Goal: Task Accomplishment & Management: Manage account settings

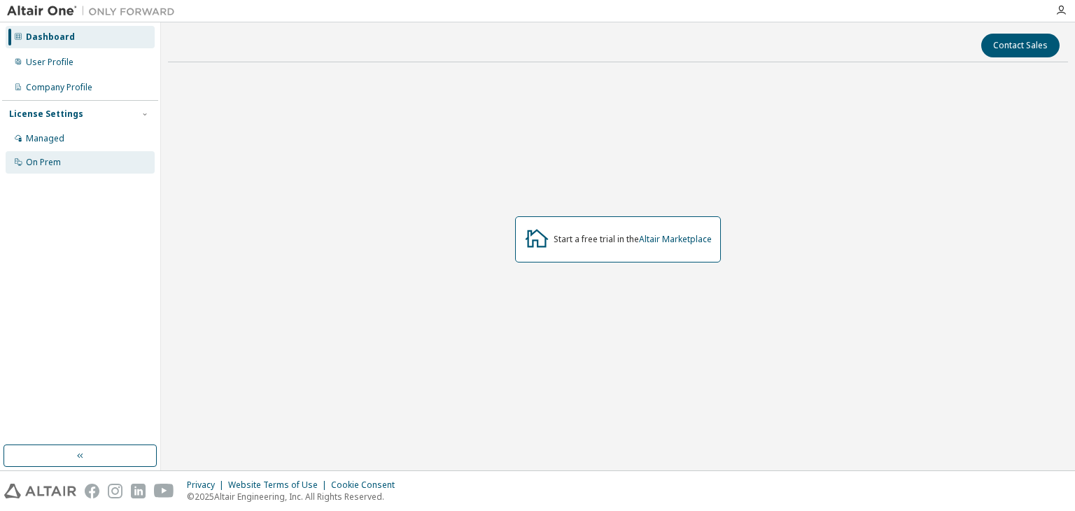
click at [68, 160] on div "On Prem" at bounding box center [80, 162] width 149 height 22
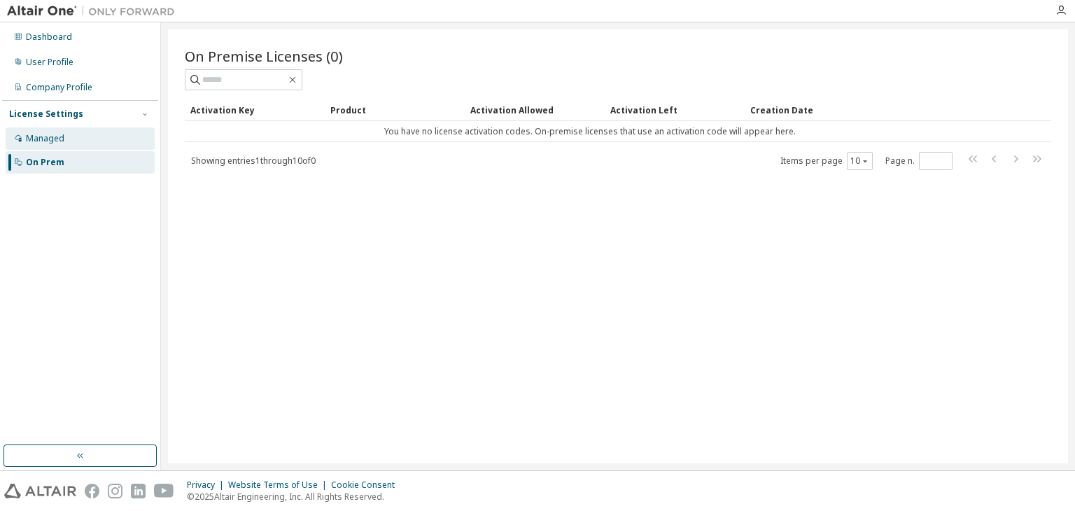
click at [66, 132] on div "Managed" at bounding box center [80, 138] width 149 height 22
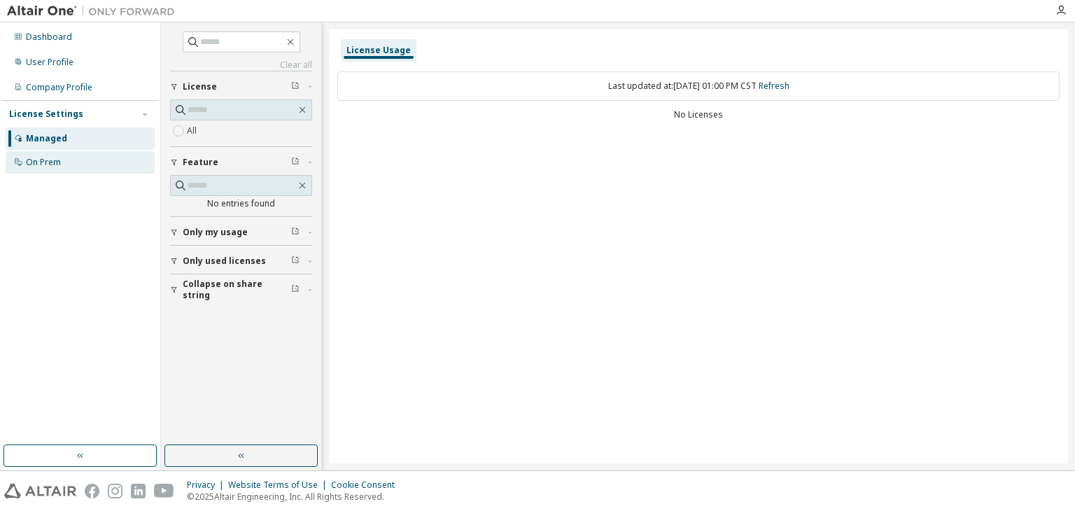
click at [90, 170] on div "On Prem" at bounding box center [80, 162] width 149 height 22
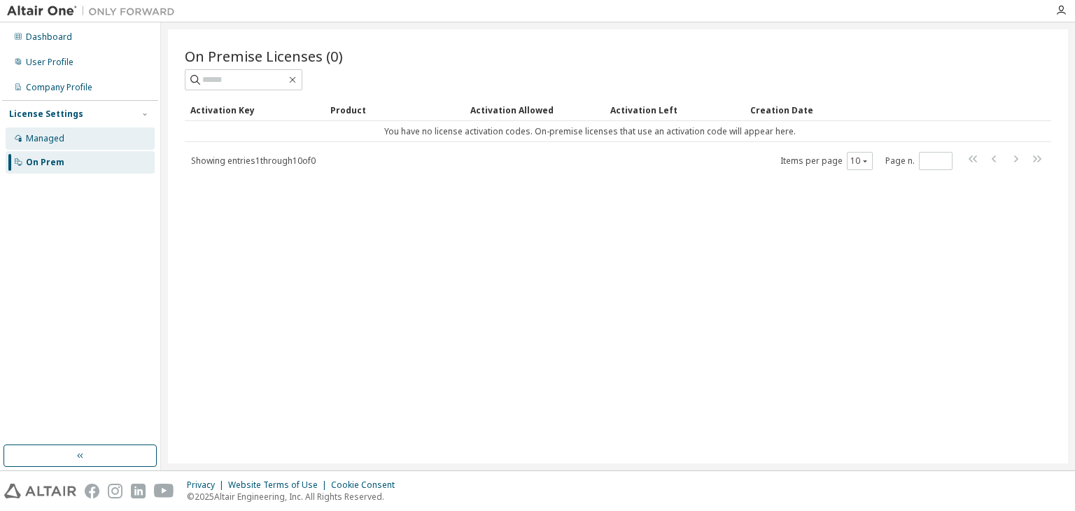
click at [104, 135] on div "Managed" at bounding box center [80, 138] width 149 height 22
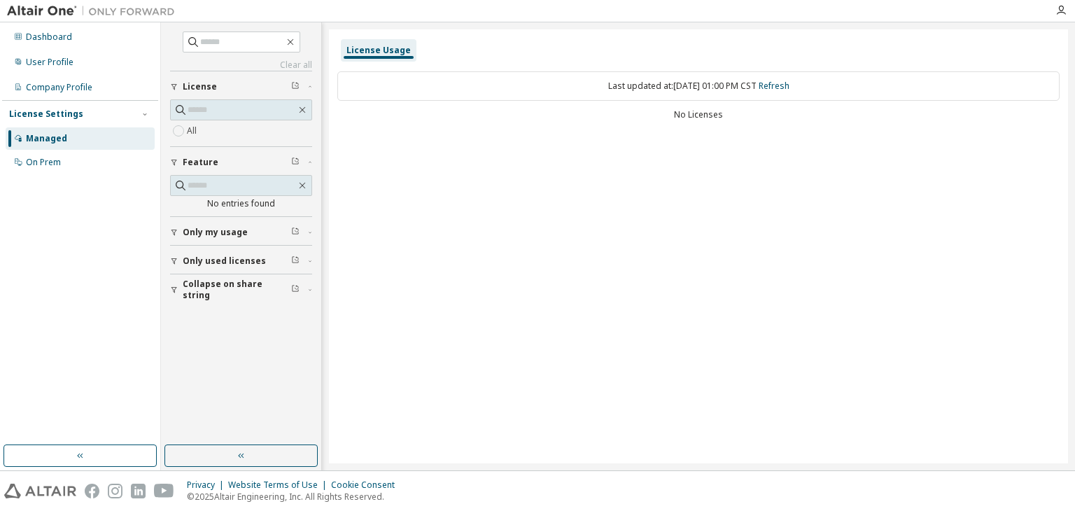
click at [673, 85] on div "Last updated at: Sun 2025-10-12 01:00 PM CST Refresh" at bounding box center [698, 85] width 722 height 29
click at [89, 67] on div "User Profile" at bounding box center [80, 62] width 149 height 22
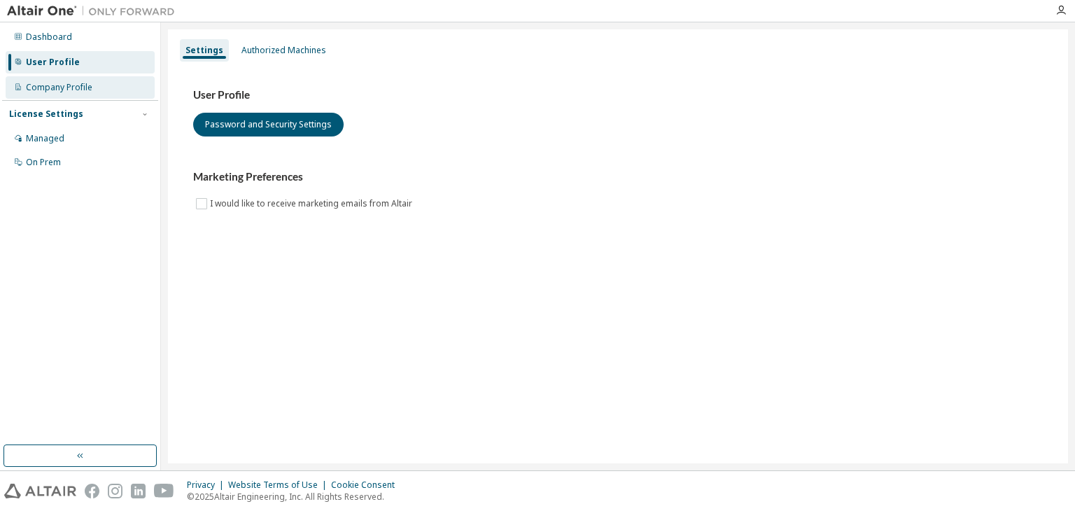
click at [36, 91] on div "Company Profile" at bounding box center [59, 87] width 66 height 11
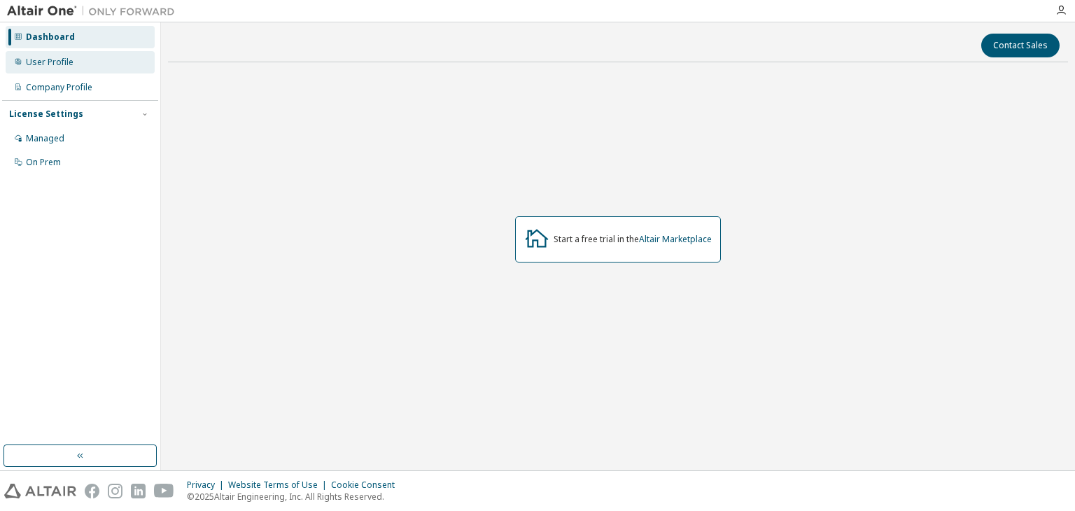
click at [73, 70] on div "User Profile" at bounding box center [80, 62] width 149 height 22
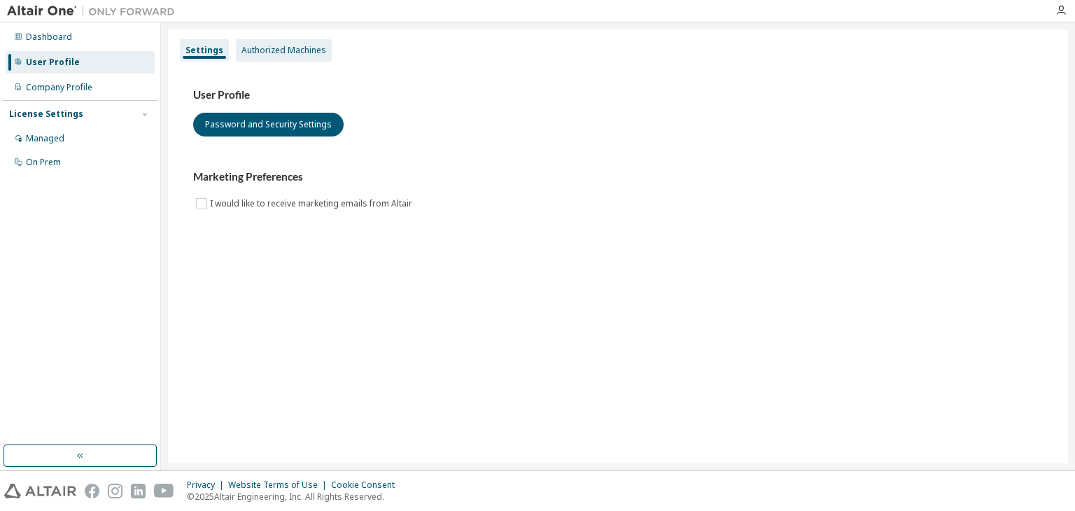
click at [280, 45] on div "Authorized Machines" at bounding box center [283, 50] width 85 height 11
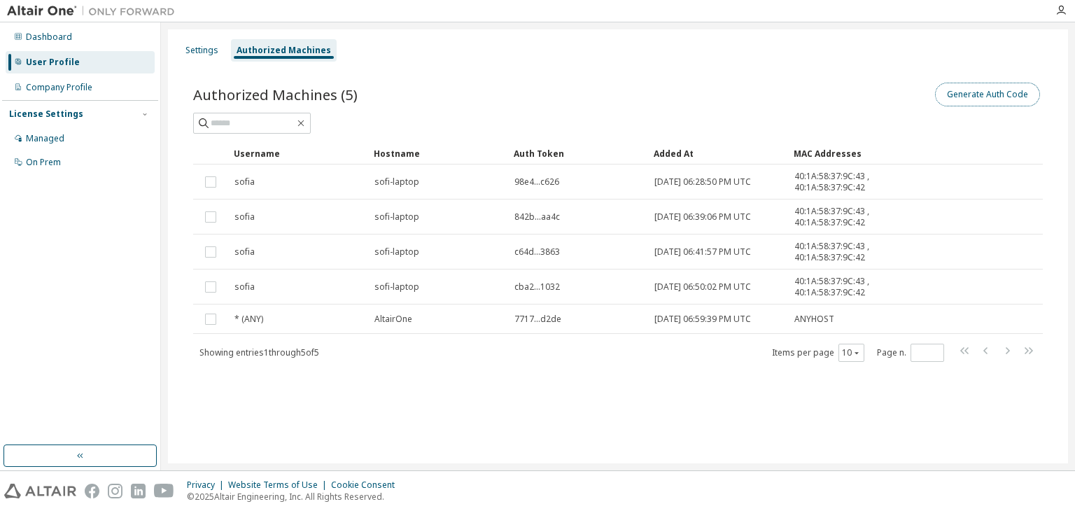
click at [983, 97] on button "Generate Auth Code" at bounding box center [987, 95] width 105 height 24
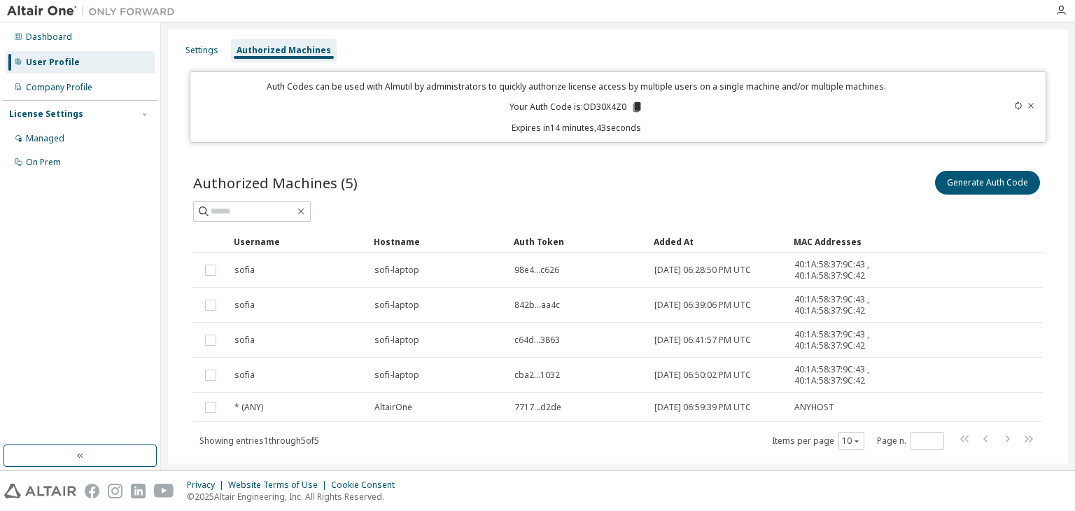
click at [23, 227] on div "Dashboard User Profile Company Profile License Settings Managed On Prem" at bounding box center [80, 233] width 156 height 419
click at [633, 107] on icon at bounding box center [637, 107] width 8 height 10
click at [612, 105] on p "Your Auth Code is: OD30X4Z0" at bounding box center [577, 107] width 134 height 13
click at [619, 105] on p "Your Auth Code is: OD30X4Z0" at bounding box center [577, 107] width 134 height 13
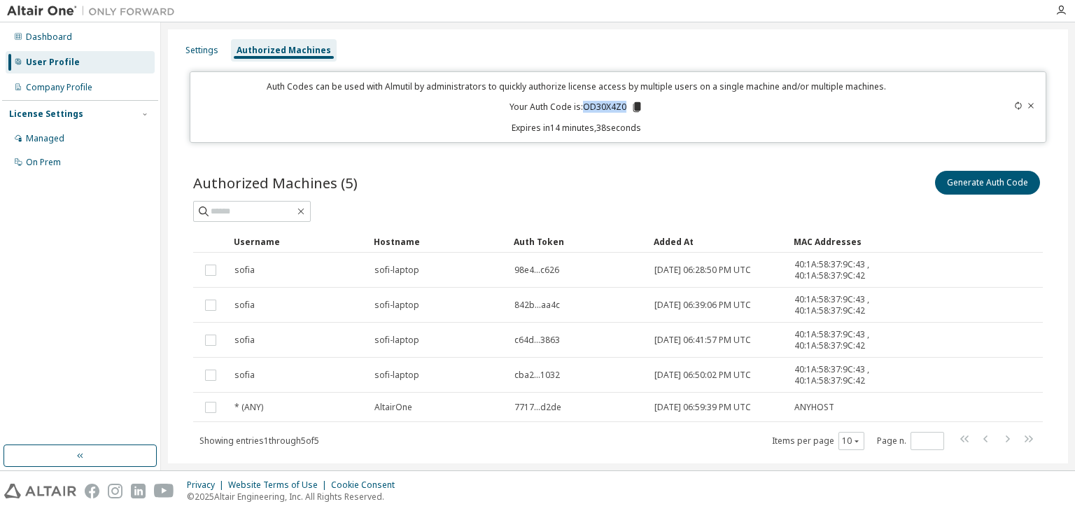
copy p "OD30X4Z0"
click at [18, 272] on div "Dashboard User Profile Company Profile License Settings Managed On Prem" at bounding box center [80, 233] width 156 height 419
